Goal: Complete application form

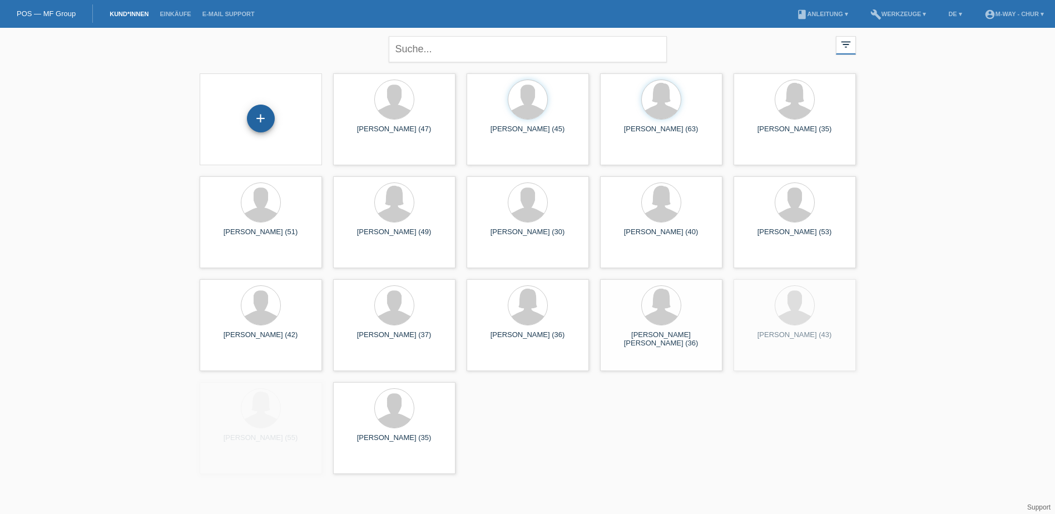
click at [270, 117] on div "+" at bounding box center [260, 118] width 27 height 19
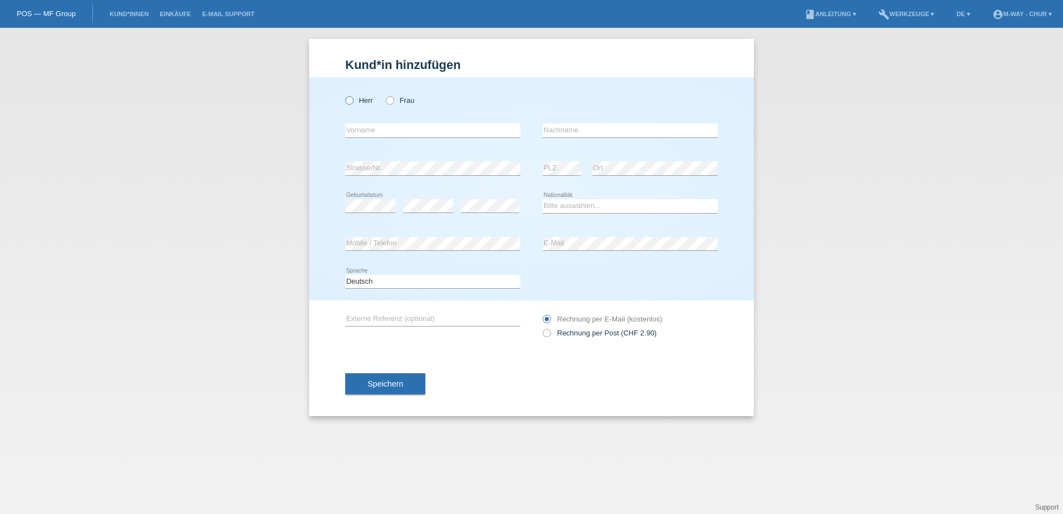
click at [344, 95] on icon at bounding box center [344, 95] width 0 height 0
click at [350, 101] on input "Herr" at bounding box center [348, 99] width 7 height 7
radio input "true"
click at [376, 128] on input "text" at bounding box center [432, 130] width 175 height 14
type input "[PERSON_NAME]"
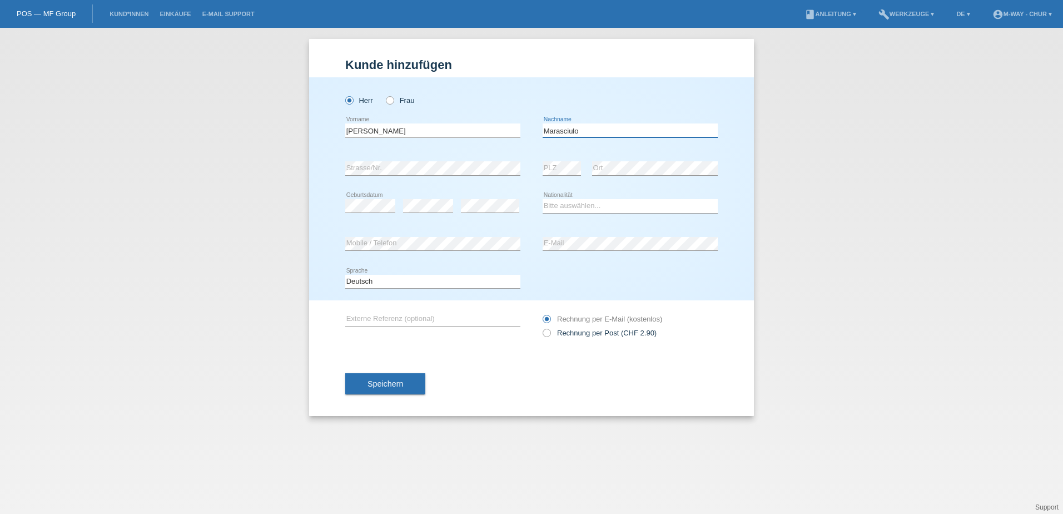
type input "Marasciulo"
click at [370, 197] on div "error Geburtsdatum" at bounding box center [370, 206] width 50 height 38
click at [566, 192] on div "Bitte auswählen... Schweiz Deutschland Liechtenstein Österreich ------------ Af…" at bounding box center [630, 206] width 175 height 38
click at [561, 202] on select "Bitte auswählen... Schweiz Deutschland Liechtenstein Österreich ------------ Af…" at bounding box center [630, 205] width 175 height 13
click at [543, 199] on select "Bitte auswählen... Schweiz Deutschland Liechtenstein Österreich ------------ Af…" at bounding box center [630, 205] width 175 height 13
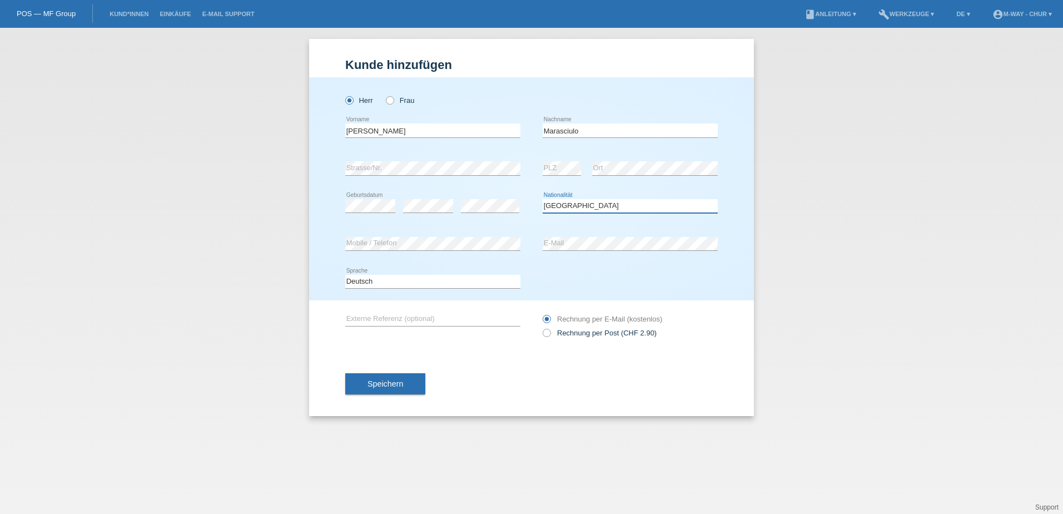
click at [576, 211] on select "Bitte auswählen... Schweiz Deutschland Liechtenstein Österreich ------------ Af…" at bounding box center [630, 205] width 175 height 13
select select "IT"
click at [543, 199] on select "Bitte auswählen... Schweiz Deutschland Liechtenstein Österreich ------------ Af…" at bounding box center [630, 205] width 175 height 13
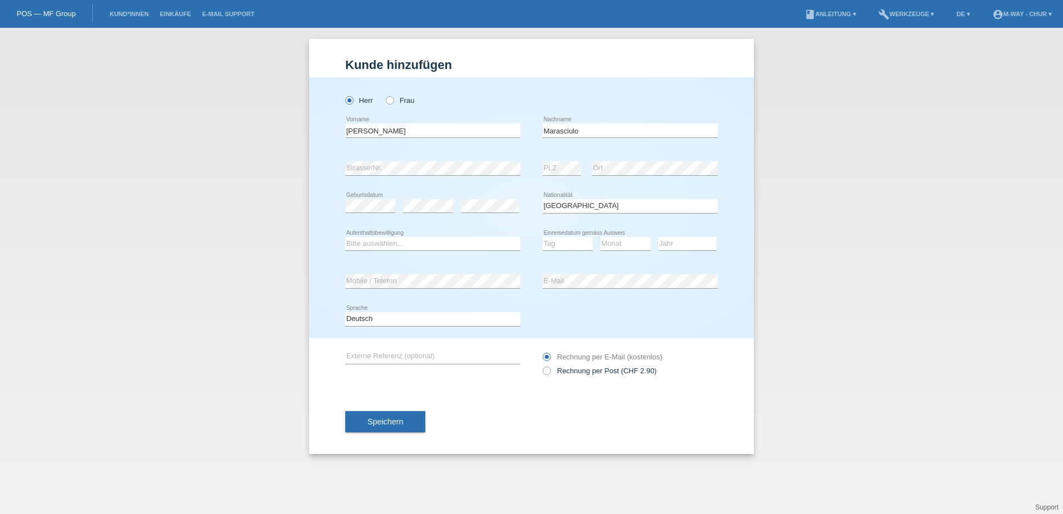
click at [369, 230] on div "Bitte auswählen... C B B - Flüchtlingsstatus Andere error Aufenthaltsbewilligung" at bounding box center [432, 244] width 175 height 38
drag, startPoint x: 370, startPoint y: 242, endPoint x: 375, endPoint y: 248, distance: 8.3
click at [370, 242] on select "Bitte auswählen... C B B - Flüchtlingsstatus Andere" at bounding box center [432, 243] width 175 height 13
select select "C"
click at [345, 237] on select "Bitte auswählen... C B B - Flüchtlingsstatus Andere" at bounding box center [432, 243] width 175 height 13
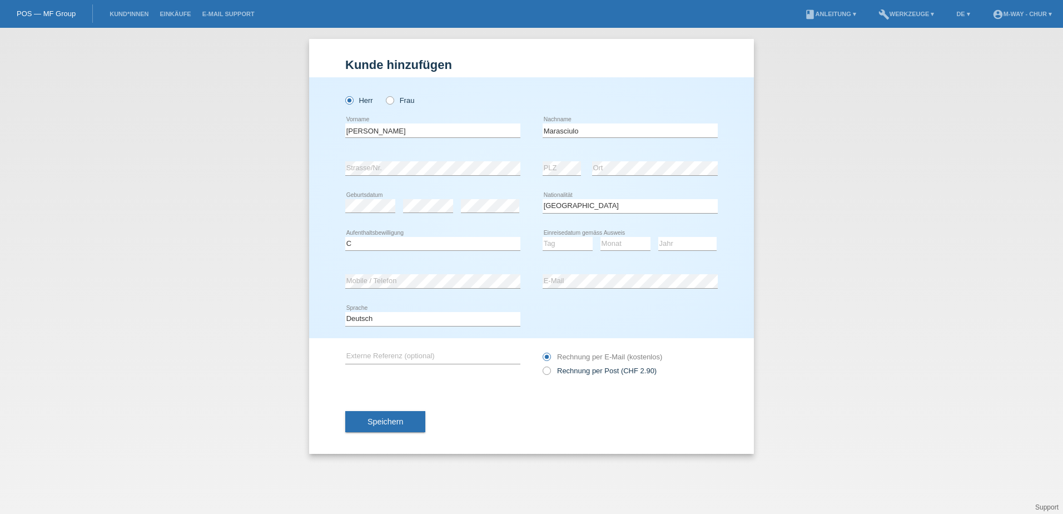
click at [573, 235] on div "Tag 01 02 03 04 05 06 07 08 09 10 11 12 13 14 15 16" at bounding box center [568, 244] width 50 height 38
click at [572, 244] on select "Tag 01 02 03 04 05 06 07 08 09 10 11" at bounding box center [568, 243] width 50 height 13
select select "08"
click at [543, 237] on select "Tag 01 02 03 04 05 06 07 08 09 10 11" at bounding box center [568, 243] width 50 height 13
click at [614, 250] on icon at bounding box center [626, 250] width 50 height 1
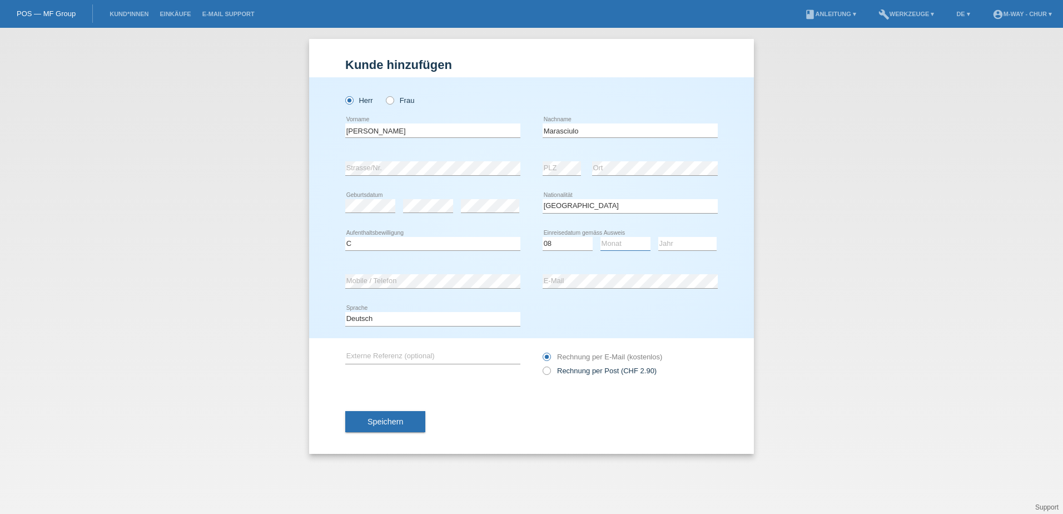
click at [614, 246] on select "Monat 01 02 03 04 05 06 07 08 09 10 11" at bounding box center [626, 243] width 50 height 13
select select "11"
click at [601, 237] on select "Monat 01 02 03 04 05 06 07 08 09 10 11" at bounding box center [626, 243] width 50 height 13
click at [666, 246] on select "Jahr 2025 2024 2023 2022 2021 2020 2019 2018 2017 2016 2015 2014 2013 2012 2011…" at bounding box center [687, 243] width 58 height 13
select select "1974"
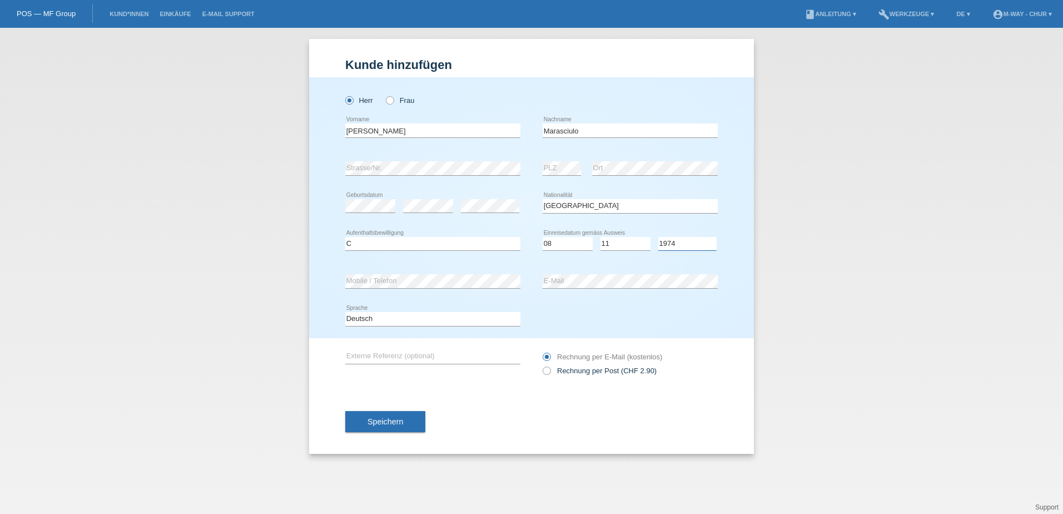
click at [658, 237] on select "Jahr 2025 2024 2023 2022 2021 2020 2019 2018 2017 2016 2015 2014 2013 2012 2011…" at bounding box center [687, 243] width 58 height 13
click at [553, 241] on select "Tag 01 02 03 04 05 06 07 08 09 10 11" at bounding box center [568, 243] width 50 height 13
click at [543, 237] on select "Tag 01 02 03 04 05 06 07 08 09 10 11" at bounding box center [568, 243] width 50 height 13
drag, startPoint x: 561, startPoint y: 242, endPoint x: 559, endPoint y: 235, distance: 8.0
click at [561, 242] on select "Tag 01 02 03 04 05 06 07 08 09 10 11" at bounding box center [568, 243] width 50 height 13
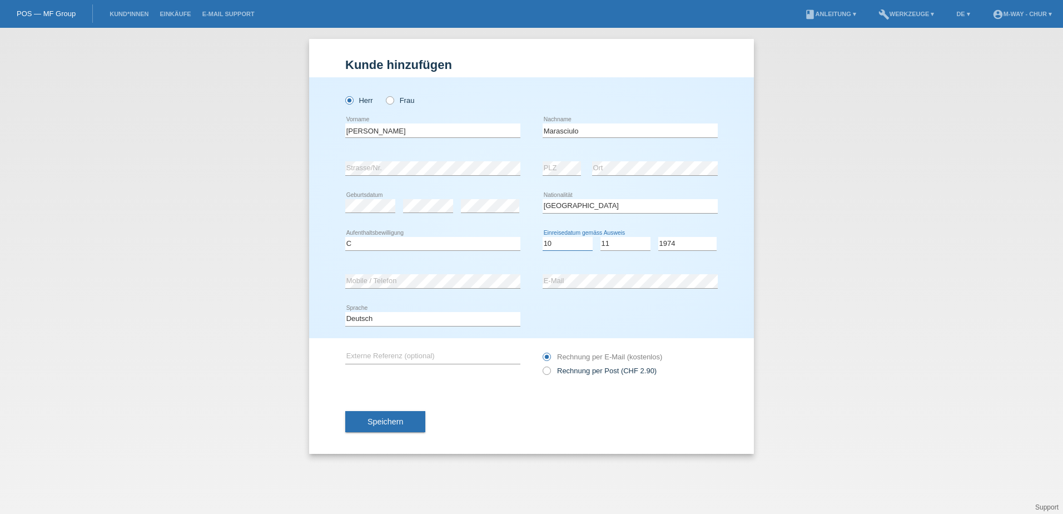
select select "11"
click at [543, 237] on select "Tag 01 02 03 04 05 06 07 08 09 10 11" at bounding box center [568, 243] width 50 height 13
click at [611, 239] on select "Monat 01 02 03 04 05 06 07 08 09 10 11" at bounding box center [626, 243] width 50 height 13
select select "02"
click at [601, 237] on select "Monat 01 02 03 04 05 06 07 08 09 10 11" at bounding box center [626, 243] width 50 height 13
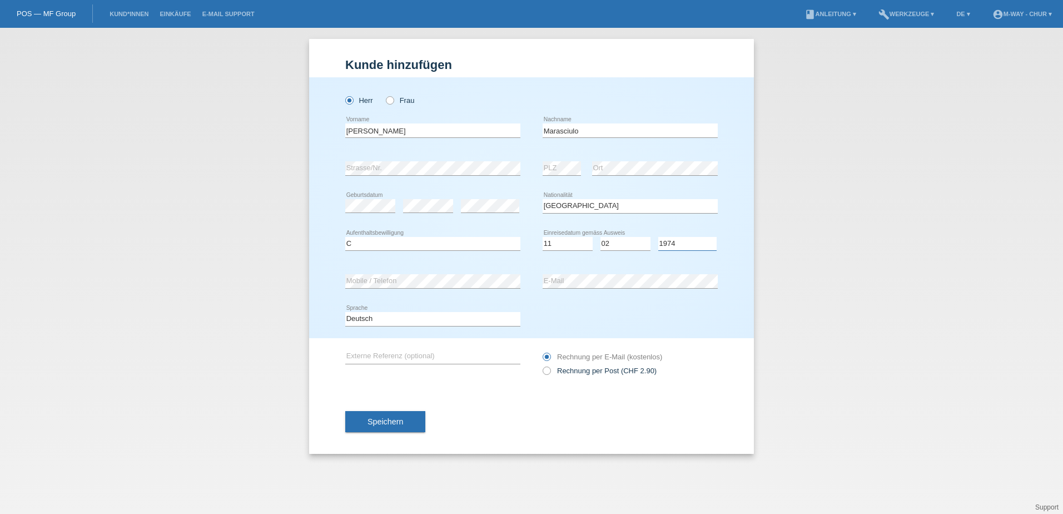
click at [669, 245] on select "Jahr 2025 2024 2023 2022 2021 2020 2019 2018 2017 2016 2015 2014 2013 2012 2011…" at bounding box center [687, 243] width 58 height 13
select select "1976"
click at [658, 237] on select "Jahr 2025 2024 2023 2022 2021 2020 2019 2018 2017 2016 2015 2014 2013 2012 2011…" at bounding box center [687, 243] width 58 height 13
click at [464, 250] on select "Bitte auswählen... C B B - Flüchtlingsstatus Andere" at bounding box center [432, 243] width 175 height 13
click at [323, 265] on div "Herr Frau Daniele error Vorname C" at bounding box center [531, 207] width 445 height 261
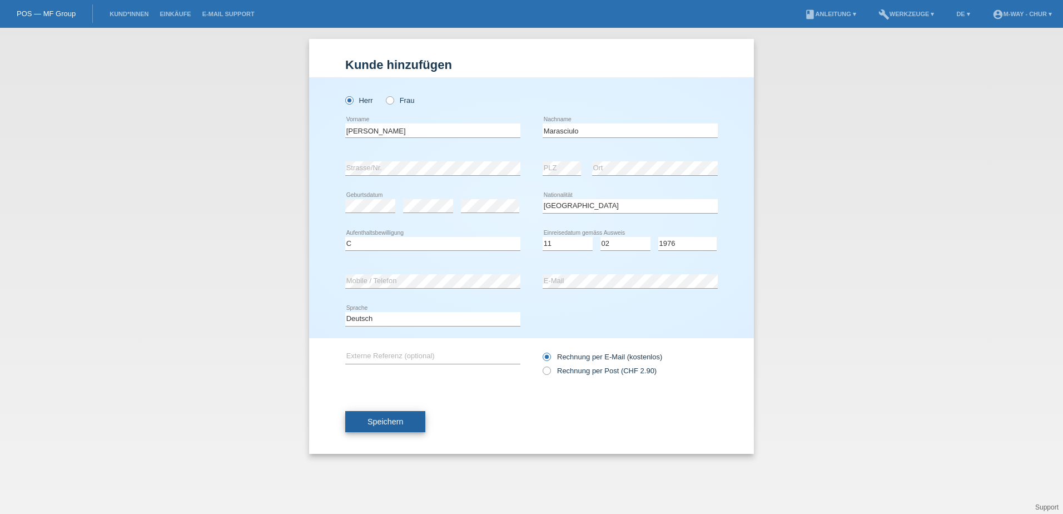
click at [383, 419] on span "Speichern" at bounding box center [386, 421] width 36 height 9
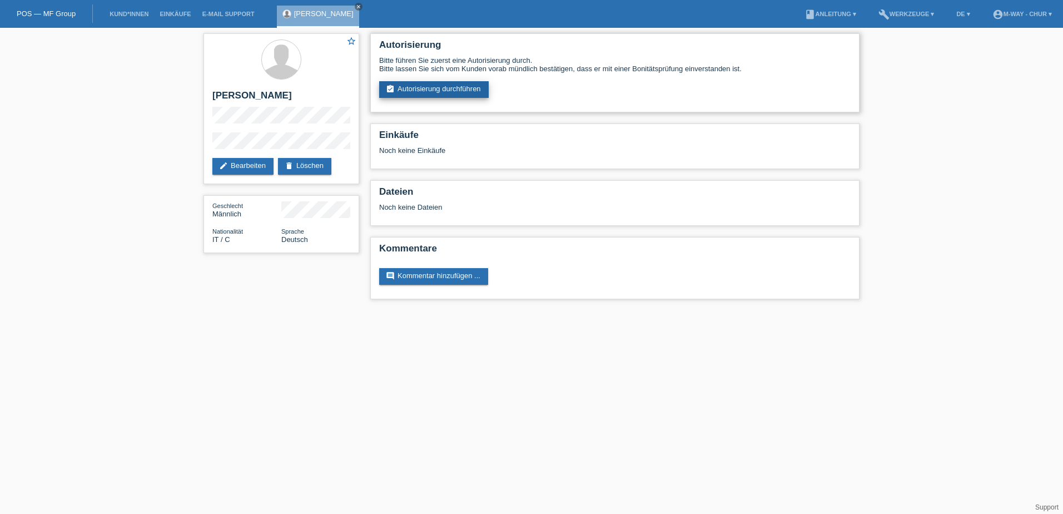
click at [459, 92] on link "assignment_turned_in Autorisierung durchführen" at bounding box center [434, 89] width 110 height 17
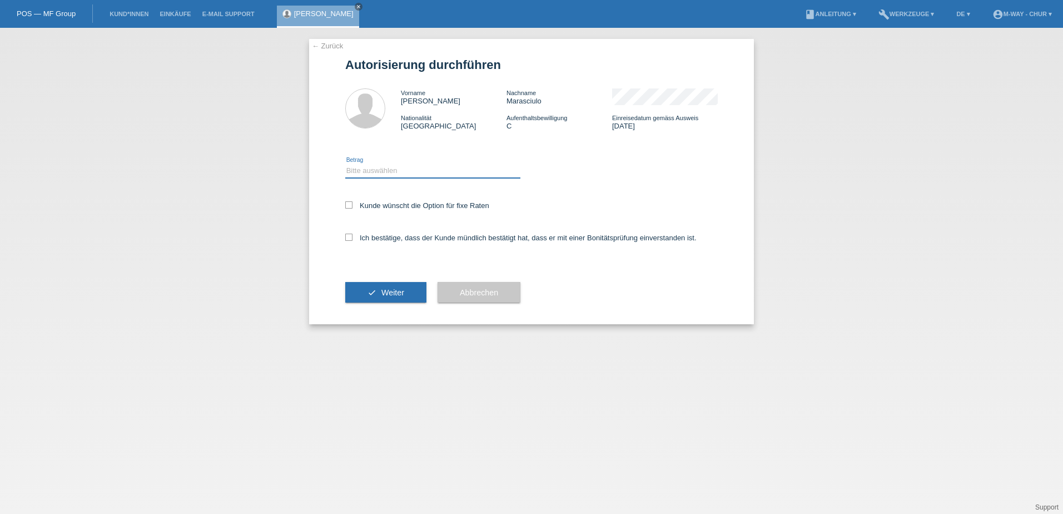
drag, startPoint x: 419, startPoint y: 168, endPoint x: 412, endPoint y: 169, distance: 6.8
click at [419, 168] on select "Bitte auswählen CHF 1.00 - CHF 499.00 CHF 500.00 - CHF 1'999.00 CHF 2'000.00 - …" at bounding box center [432, 170] width 175 height 13
select select "3"
click at [345, 164] on select "Bitte auswählen CHF 1.00 - CHF 499.00 CHF 500.00 - CHF 1'999.00 CHF 2'000.00 - …" at bounding box center [432, 170] width 175 height 13
click at [365, 200] on div "Kunde wünscht die Option für fixe Raten" at bounding box center [531, 206] width 373 height 32
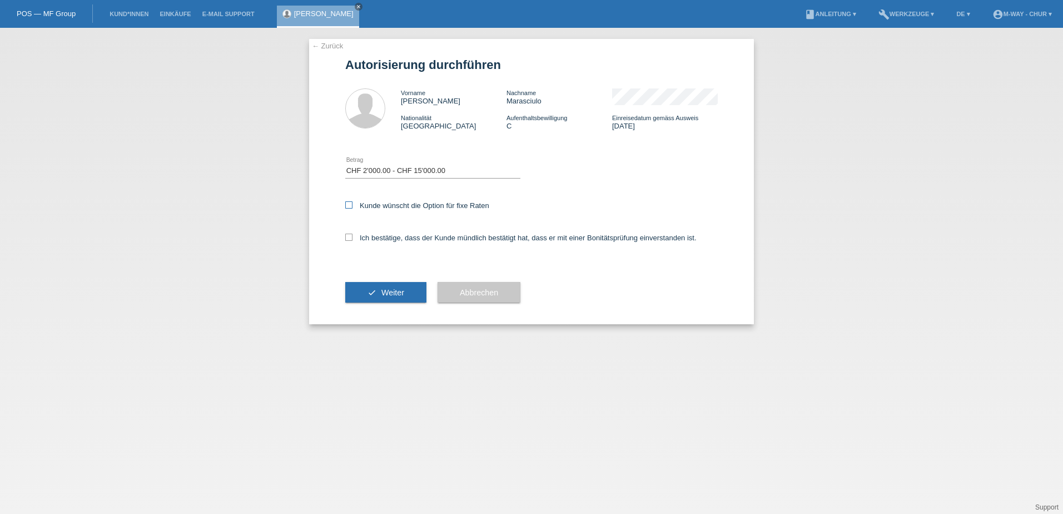
click at [367, 206] on label "Kunde wünscht die Option für fixe Raten" at bounding box center [417, 205] width 144 height 8
click at [353, 206] on input "Kunde wünscht die Option für fixe Raten" at bounding box center [348, 204] width 7 height 7
checkbox input "true"
click at [363, 239] on label "Ich bestätige, dass der Kunde mündlich bestätigt hat, dass er mit einer Bonität…" at bounding box center [520, 238] width 351 height 8
click at [353, 239] on input "Ich bestätige, dass der Kunde mündlich bestätigt hat, dass er mit einer Bonität…" at bounding box center [348, 237] width 7 height 7
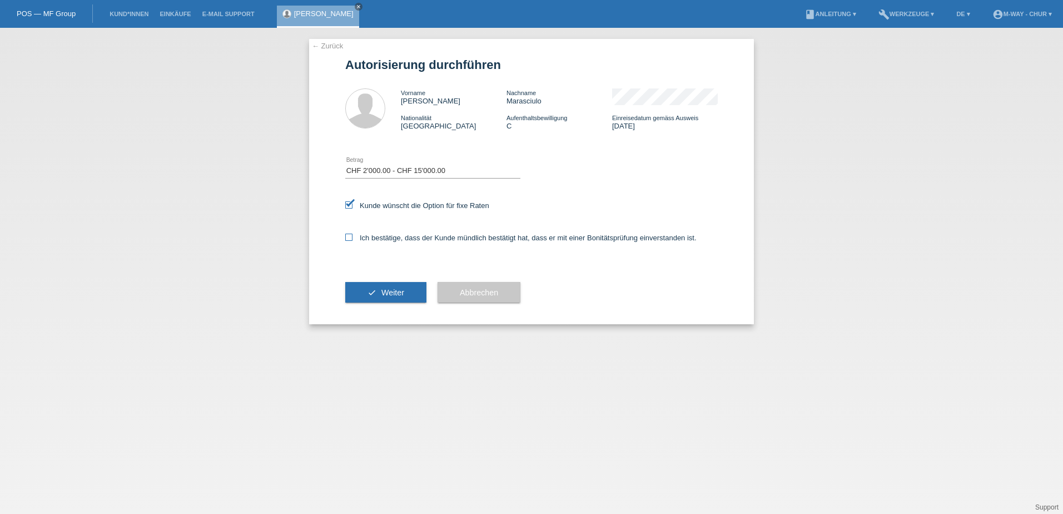
checkbox input "true"
click at [381, 290] on span "Weiter" at bounding box center [392, 292] width 23 height 9
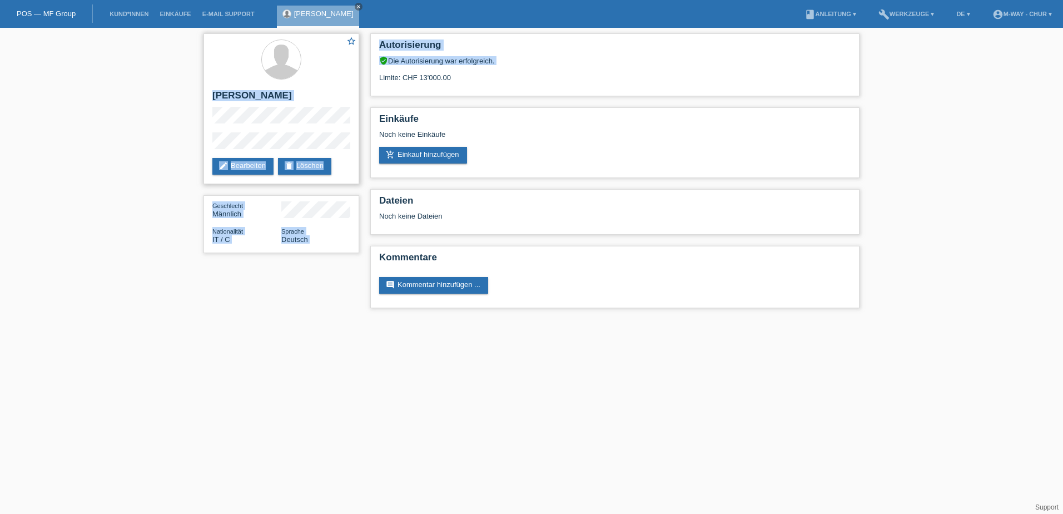
drag, startPoint x: 469, startPoint y: 72, endPoint x: 298, endPoint y: 72, distance: 171.3
click at [298, 72] on div "star_border [PERSON_NAME] edit Bearbeiten delete Löschen Geschlecht Männlich Na…" at bounding box center [531, 173] width 667 height 291
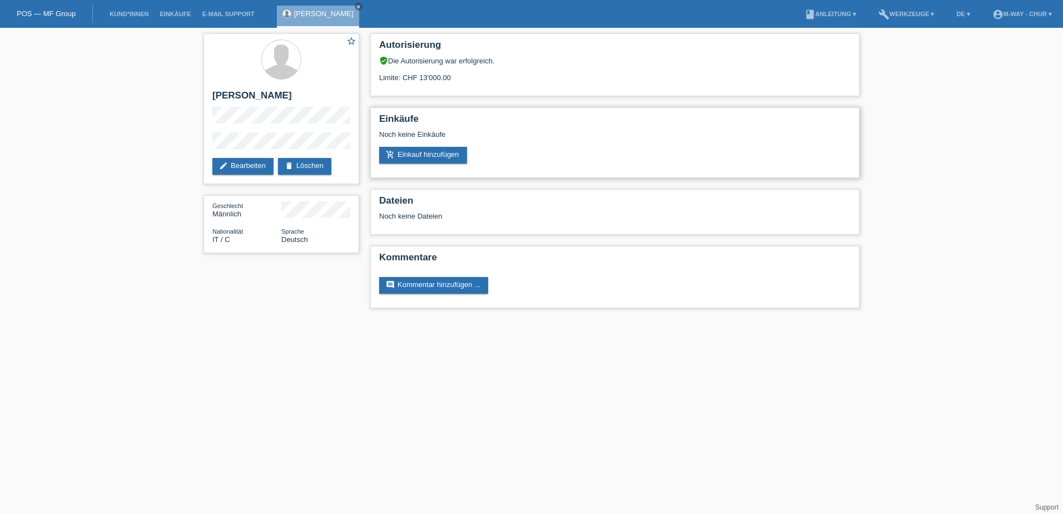
drag, startPoint x: 298, startPoint y: 72, endPoint x: 716, endPoint y: 115, distance: 420.3
click at [716, 115] on h2 "Einkäufe" at bounding box center [615, 121] width 472 height 17
